Goal: Find specific page/section: Find specific page/section

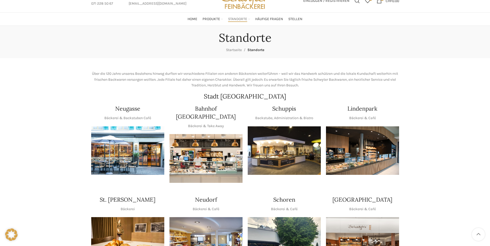
scroll to position [77, 0]
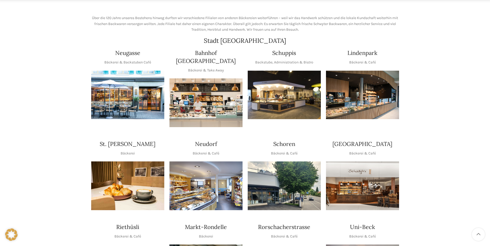
click at [282, 93] on img "1 / 1" at bounding box center [284, 95] width 73 height 49
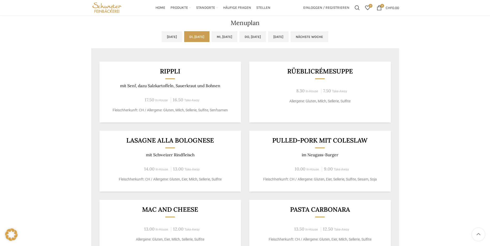
scroll to position [232, 0]
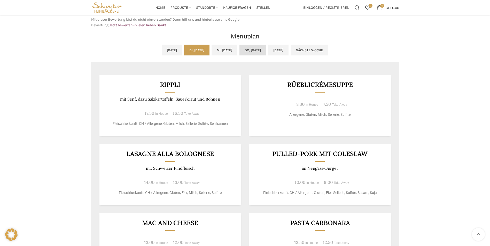
click at [266, 49] on link "Do, [DATE]" at bounding box center [252, 50] width 27 height 11
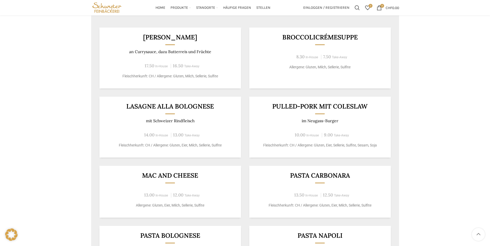
scroll to position [260, 0]
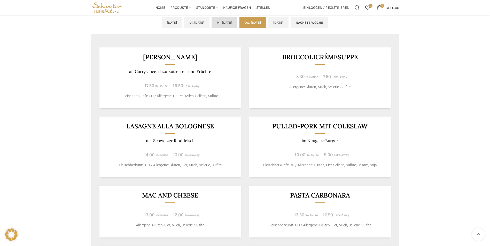
click at [231, 23] on link "Mi, [DATE]" at bounding box center [224, 22] width 26 height 11
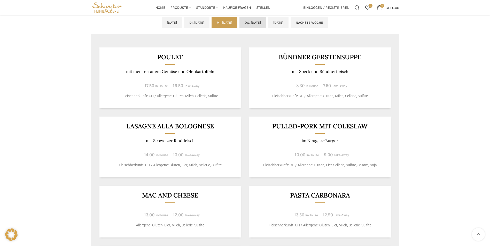
click at [258, 25] on link "Do, [DATE]" at bounding box center [252, 22] width 27 height 11
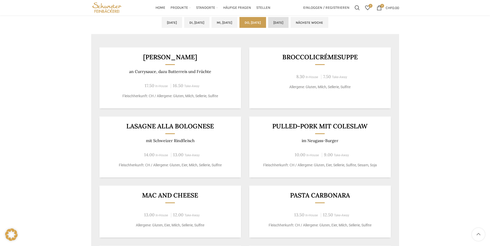
click at [288, 25] on link "[DATE]" at bounding box center [278, 22] width 20 height 11
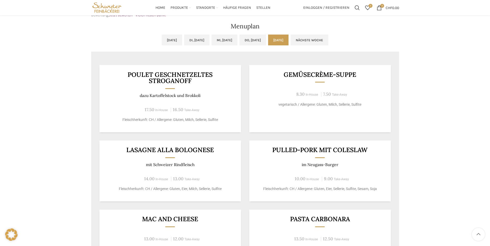
scroll to position [234, 0]
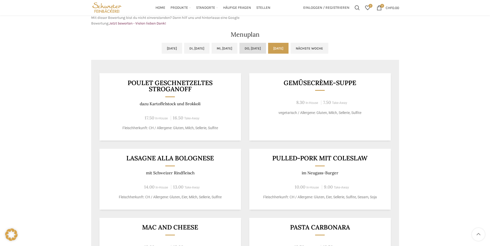
click at [266, 49] on link "Do, [DATE]" at bounding box center [252, 48] width 27 height 11
